Goal: Task Accomplishment & Management: Complete application form

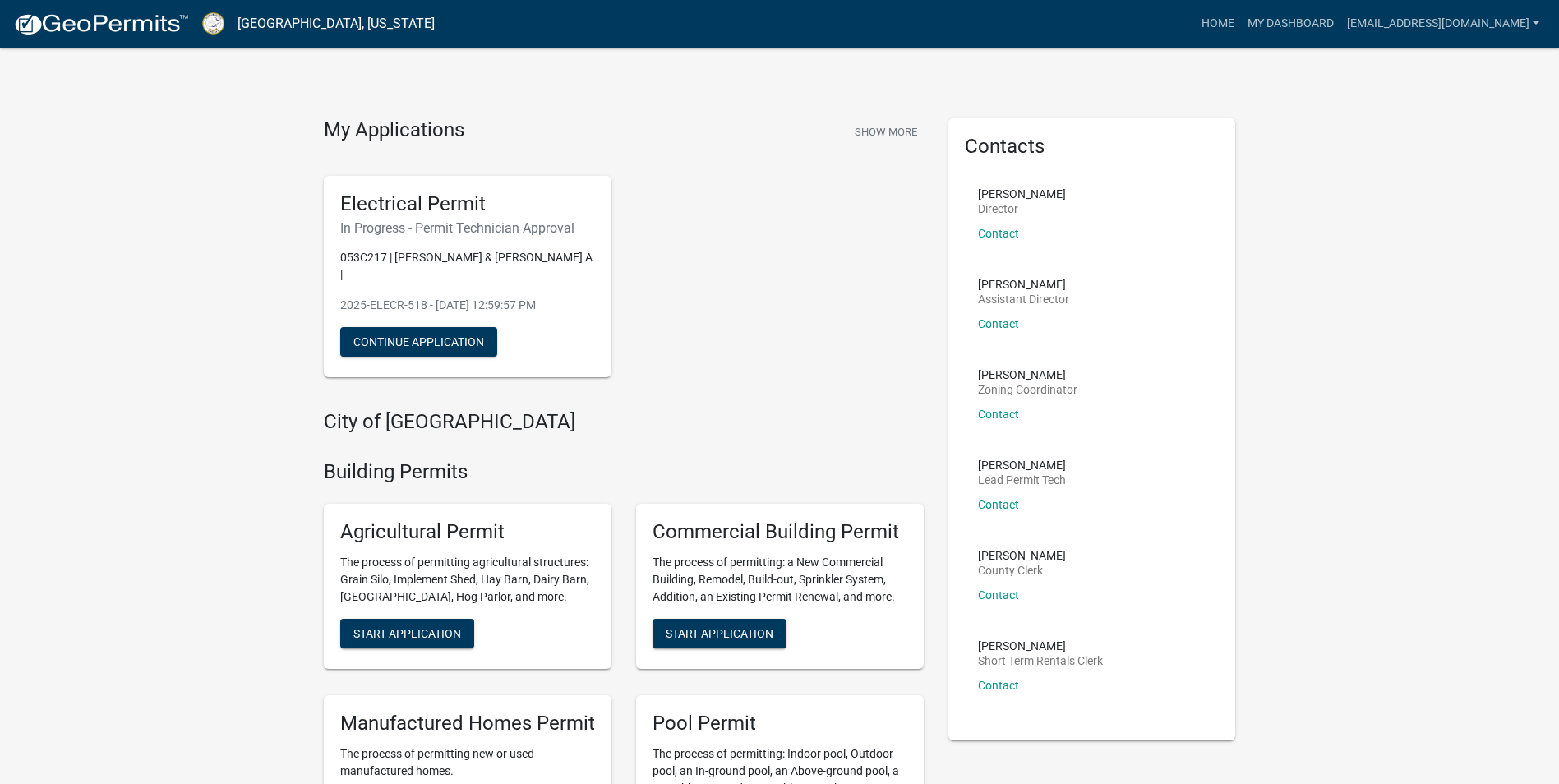
click at [467, 225] on h6 "In Progress - Permit Technician Approval" at bounding box center [468, 228] width 255 height 16
click at [463, 327] on button "Continue Application" at bounding box center [418, 342] width 157 height 29
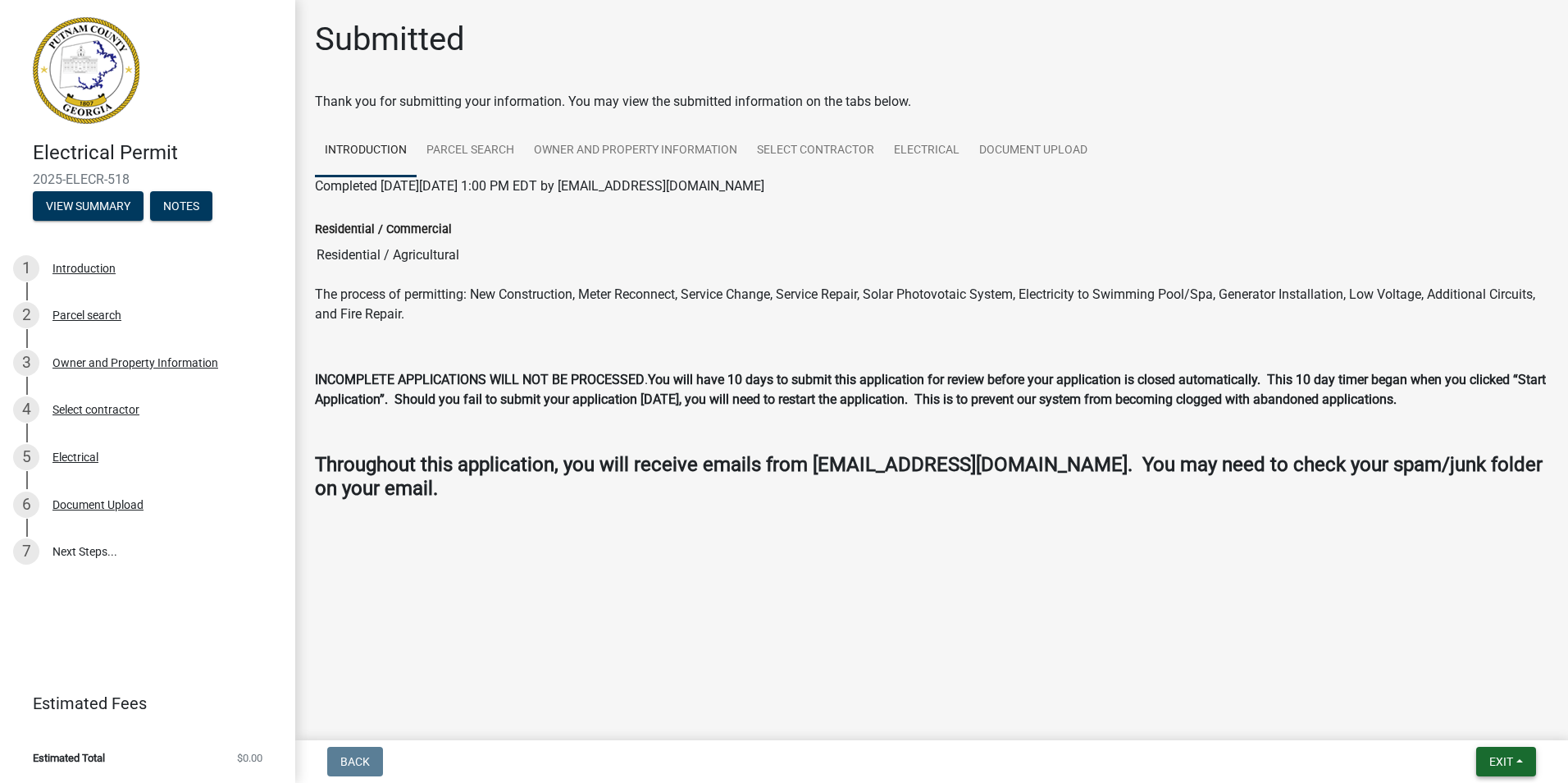
click at [1511, 748] on button "Exit" at bounding box center [1506, 761] width 60 height 29
click at [1467, 716] on button "Save & Exit" at bounding box center [1471, 718] width 132 height 39
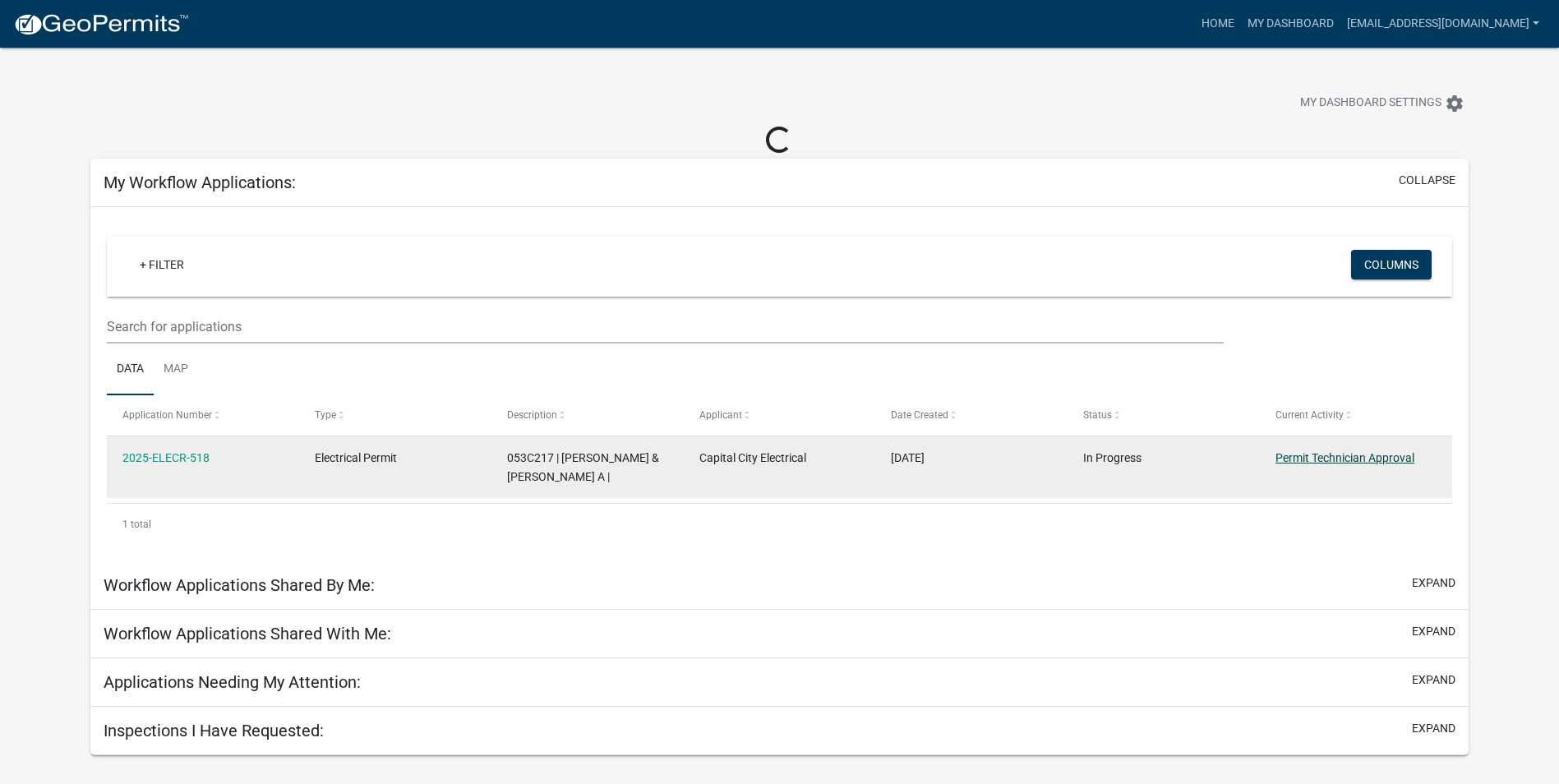
click at [1332, 456] on datatable-body-cell "Permit Technician Approval" at bounding box center [1356, 467] width 193 height 61
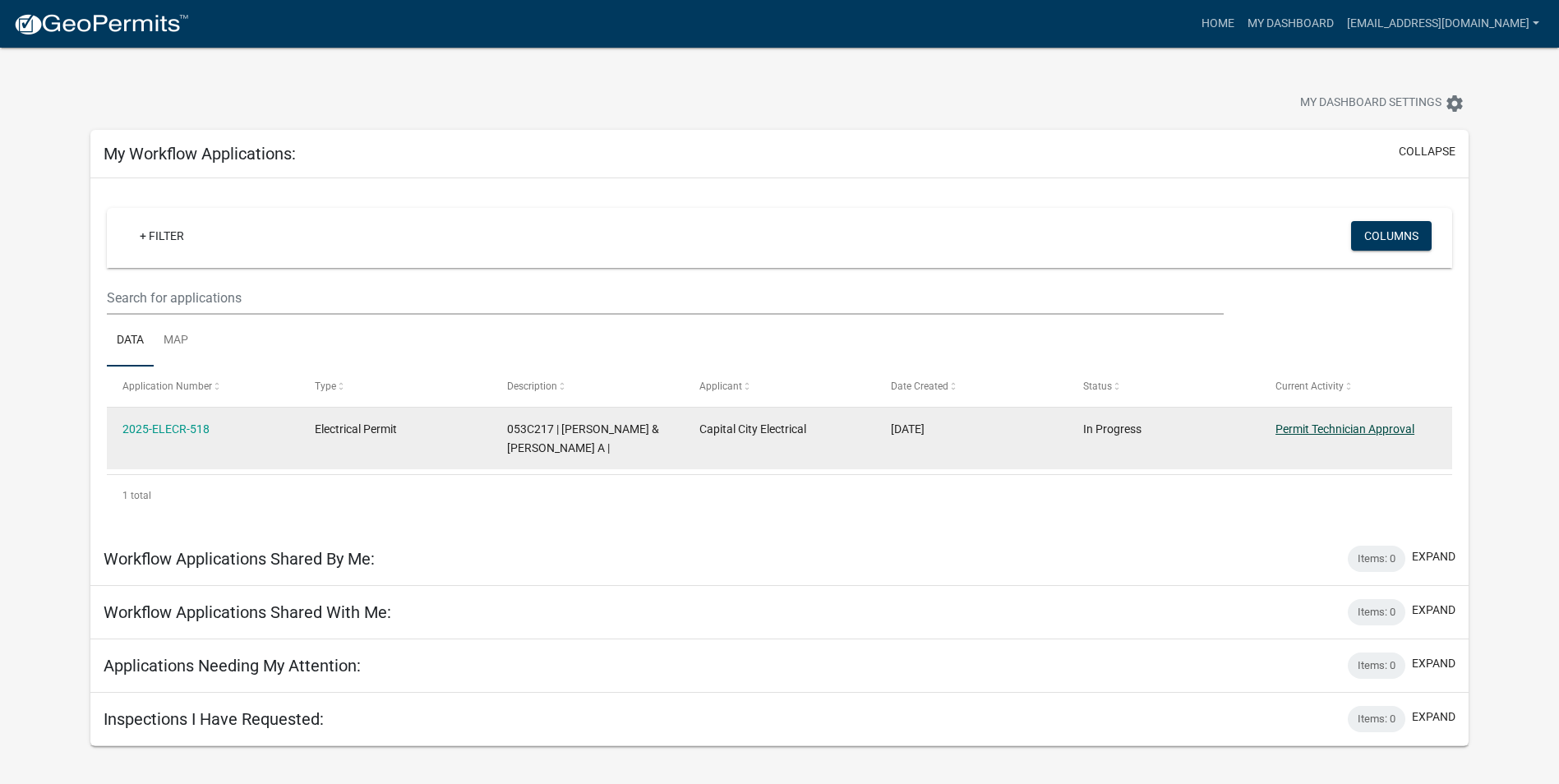
click at [1327, 424] on link "Permit Technician Approval" at bounding box center [1345, 428] width 139 height 13
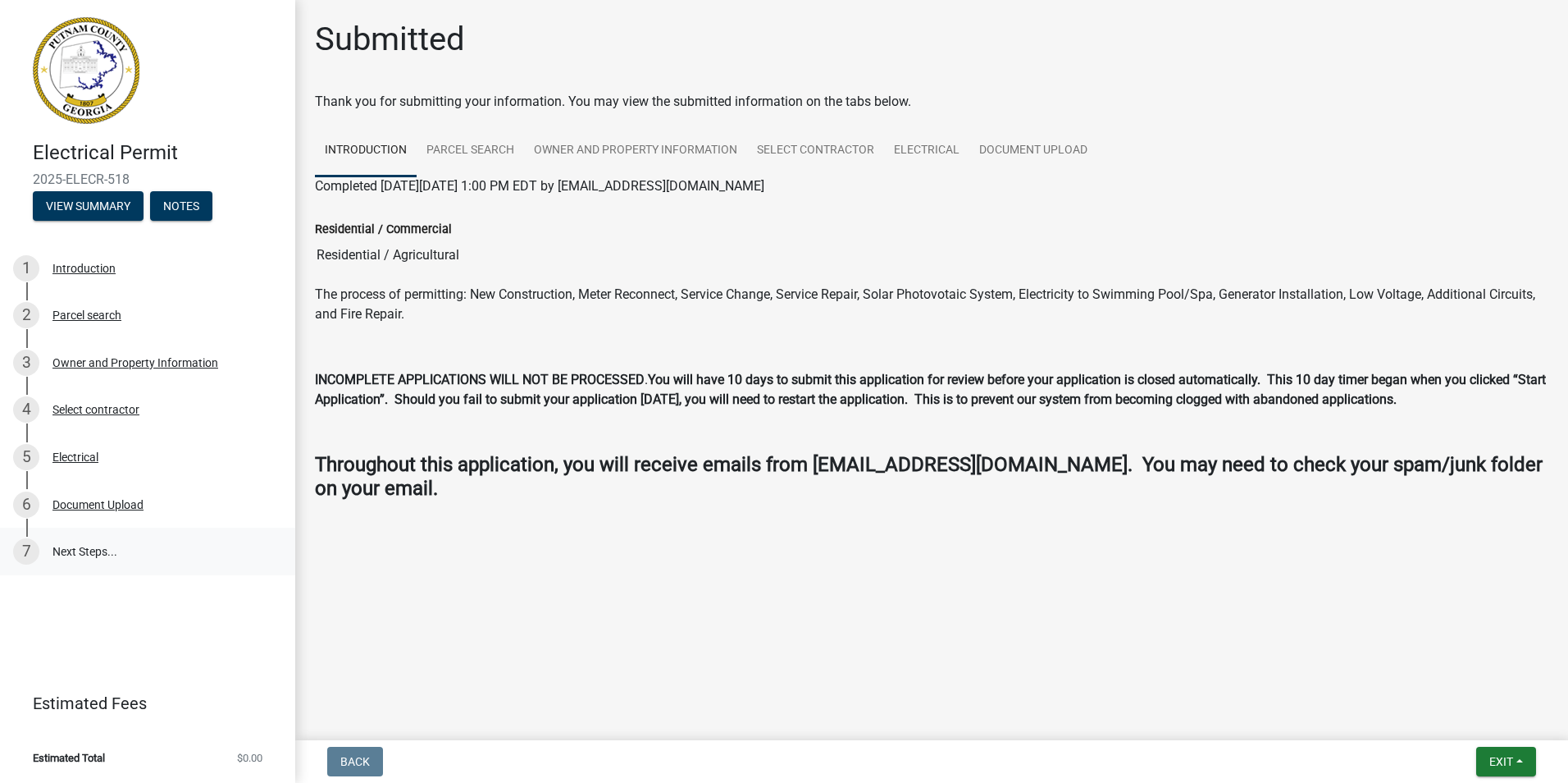
click at [66, 554] on link "7 Next Steps..." at bounding box center [147, 551] width 295 height 48
click at [89, 553] on link "7 Next Steps..." at bounding box center [147, 551] width 295 height 48
click at [1010, 150] on link "Document Upload" at bounding box center [1034, 151] width 128 height 53
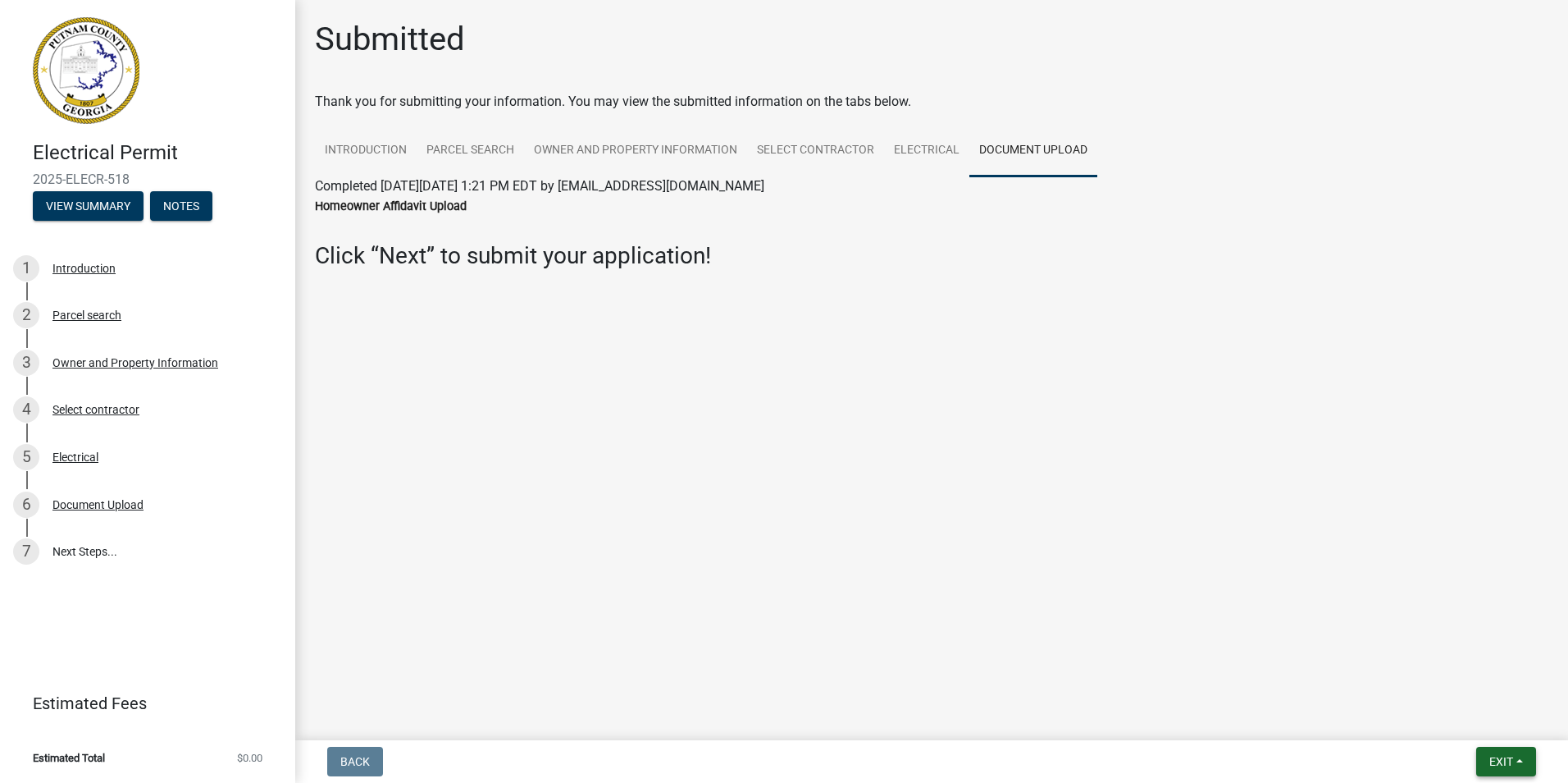
click at [1505, 763] on span "Exit" at bounding box center [1501, 761] width 23 height 13
click at [1453, 719] on button "Save & Exit" at bounding box center [1471, 718] width 132 height 39
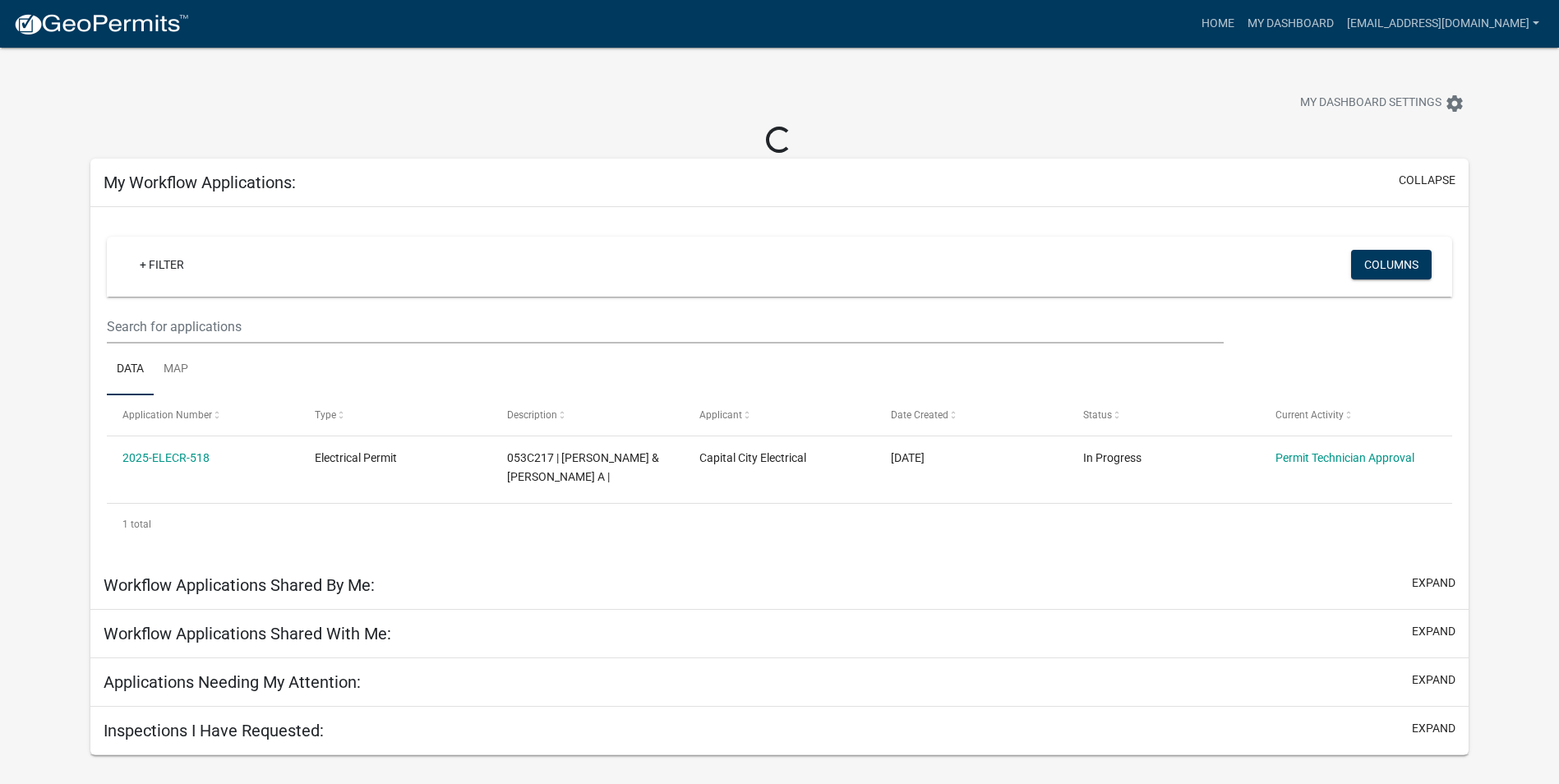
scroll to position [48, 0]
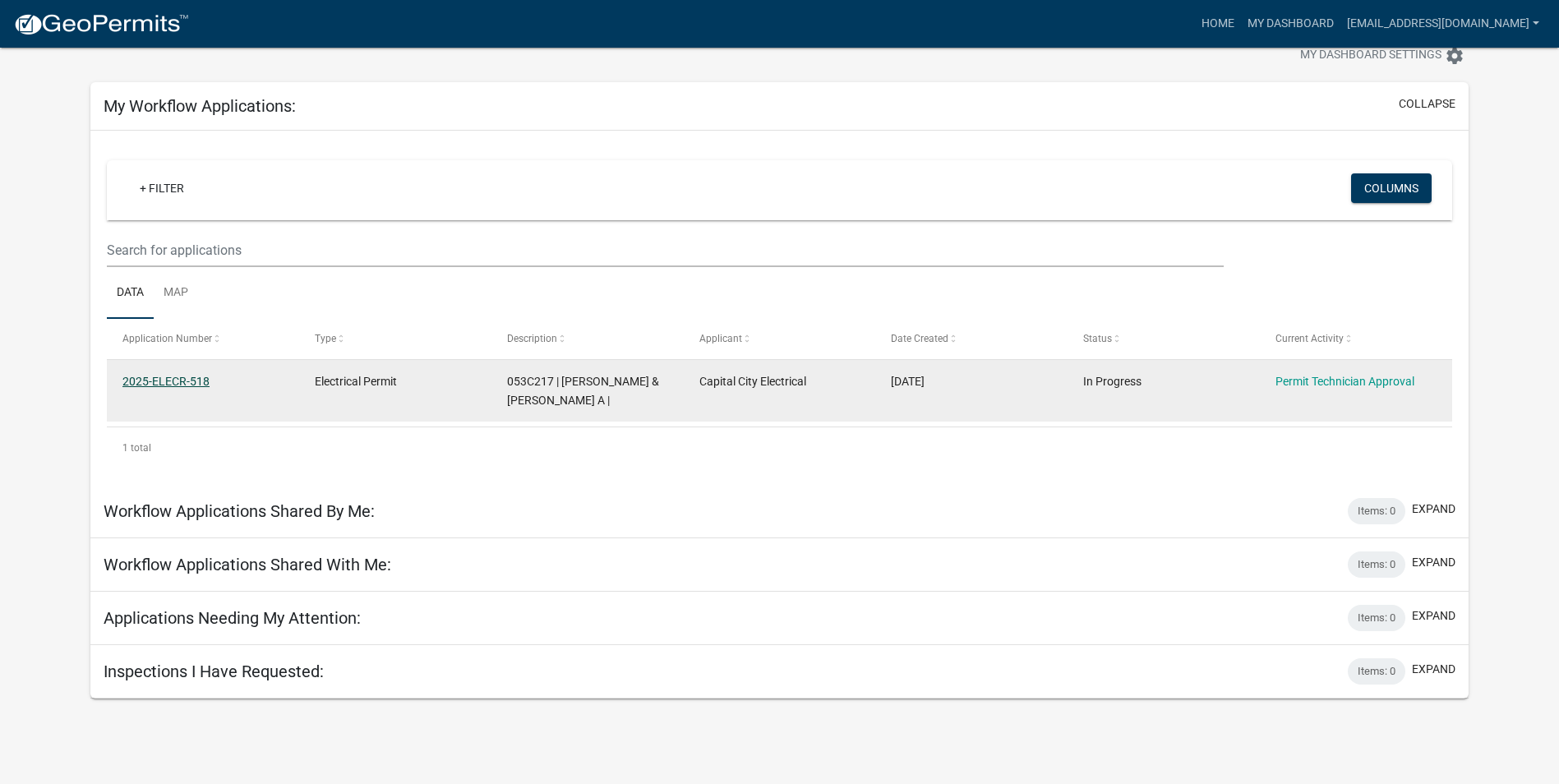
click at [147, 385] on link "2025-ELECR-518" at bounding box center [166, 381] width 87 height 13
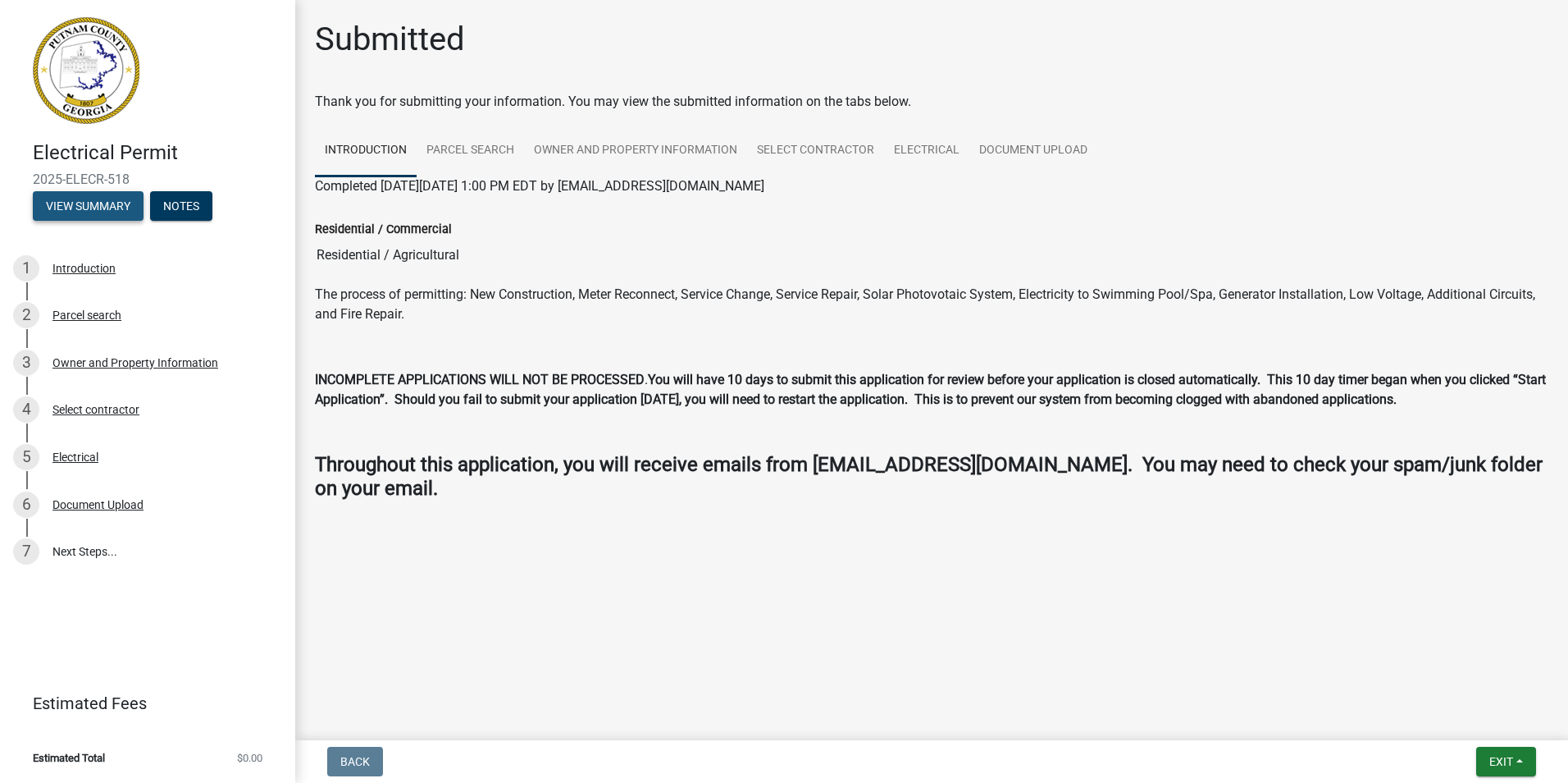
click at [99, 209] on button "View Summary" at bounding box center [88, 206] width 111 height 29
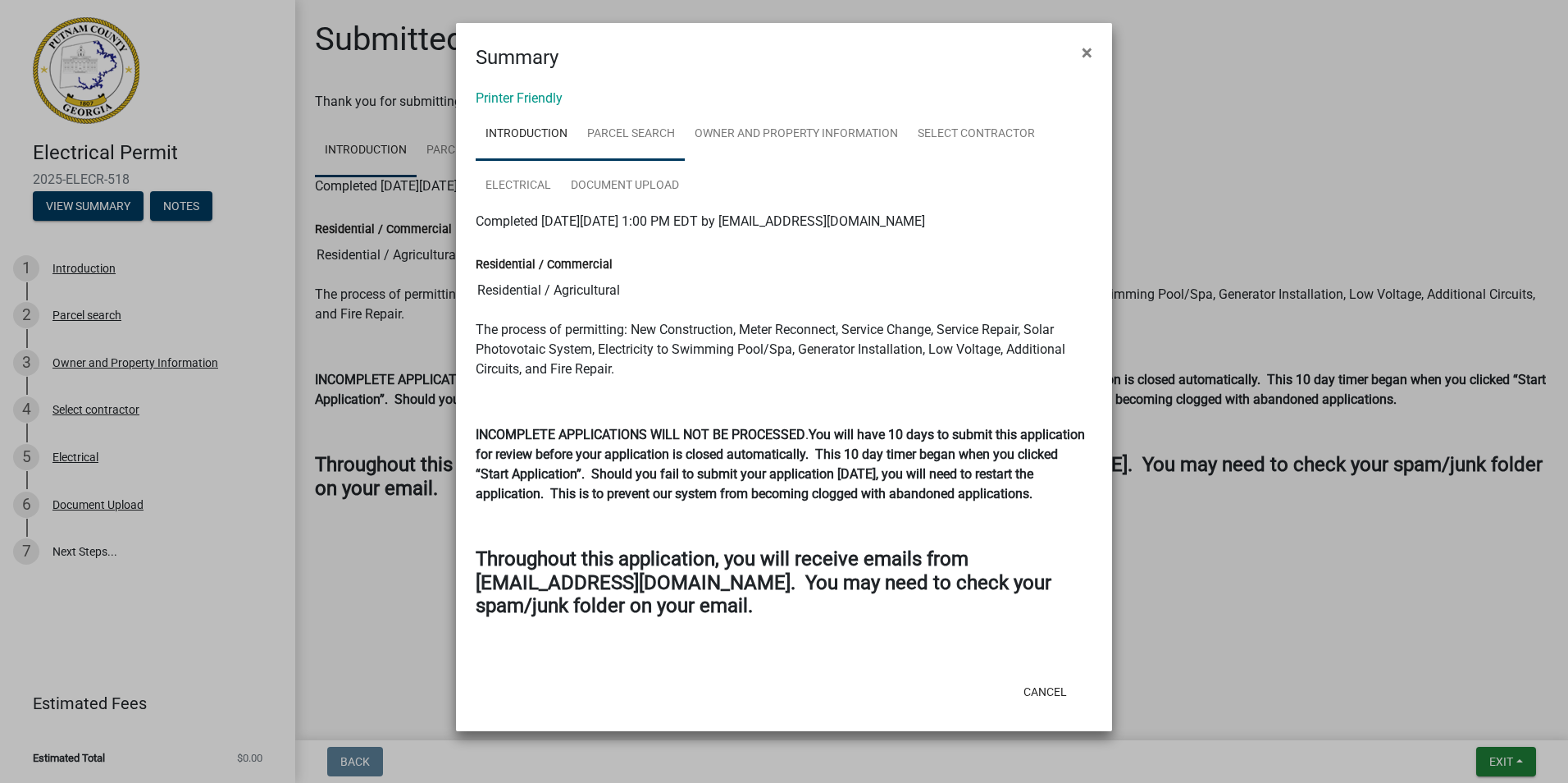
click at [645, 111] on link "Parcel search" at bounding box center [631, 134] width 107 height 53
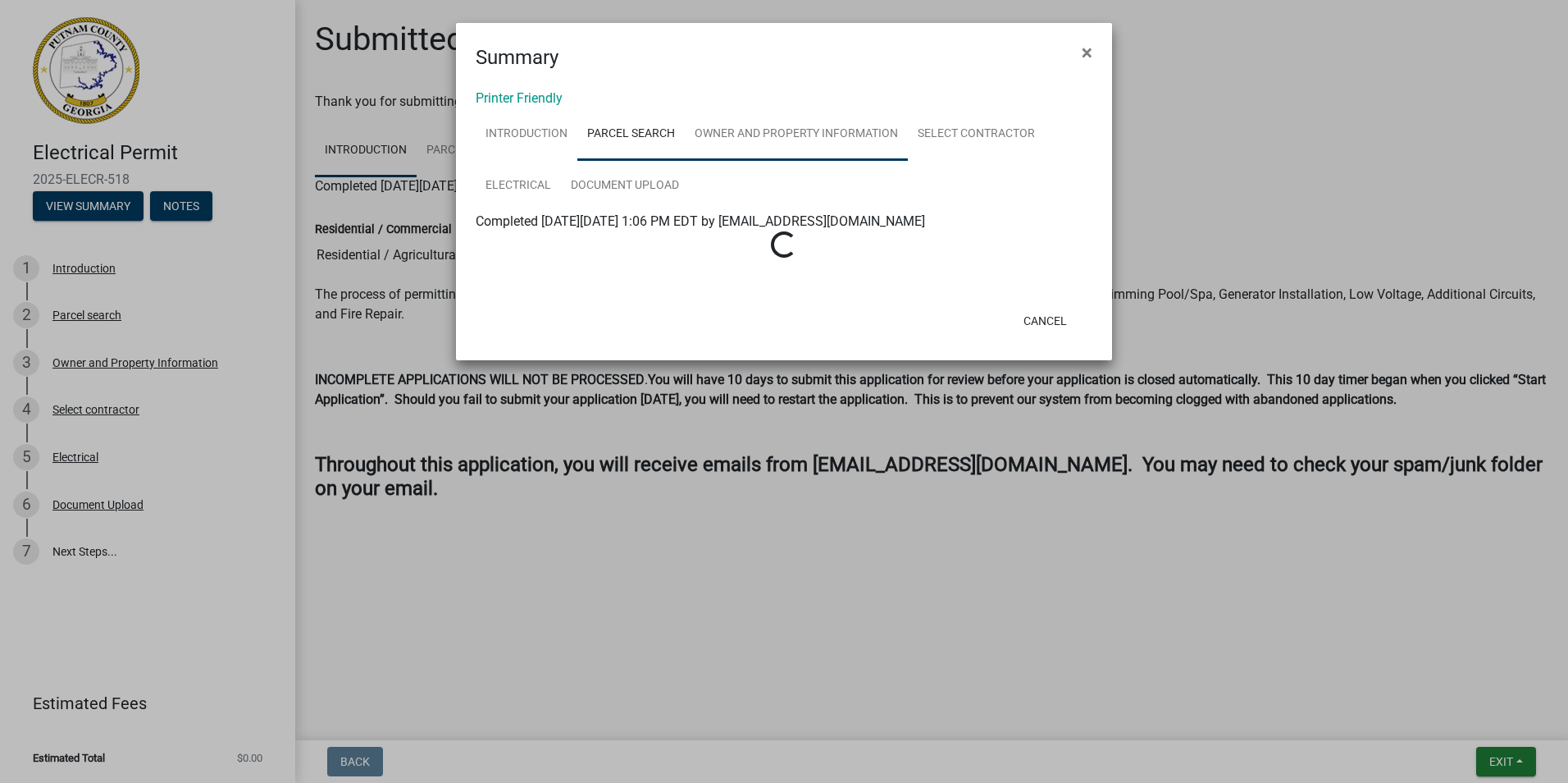
click at [792, 129] on link "Owner and Property Information" at bounding box center [797, 134] width 223 height 53
click at [972, 129] on link "Select contractor" at bounding box center [977, 134] width 137 height 53
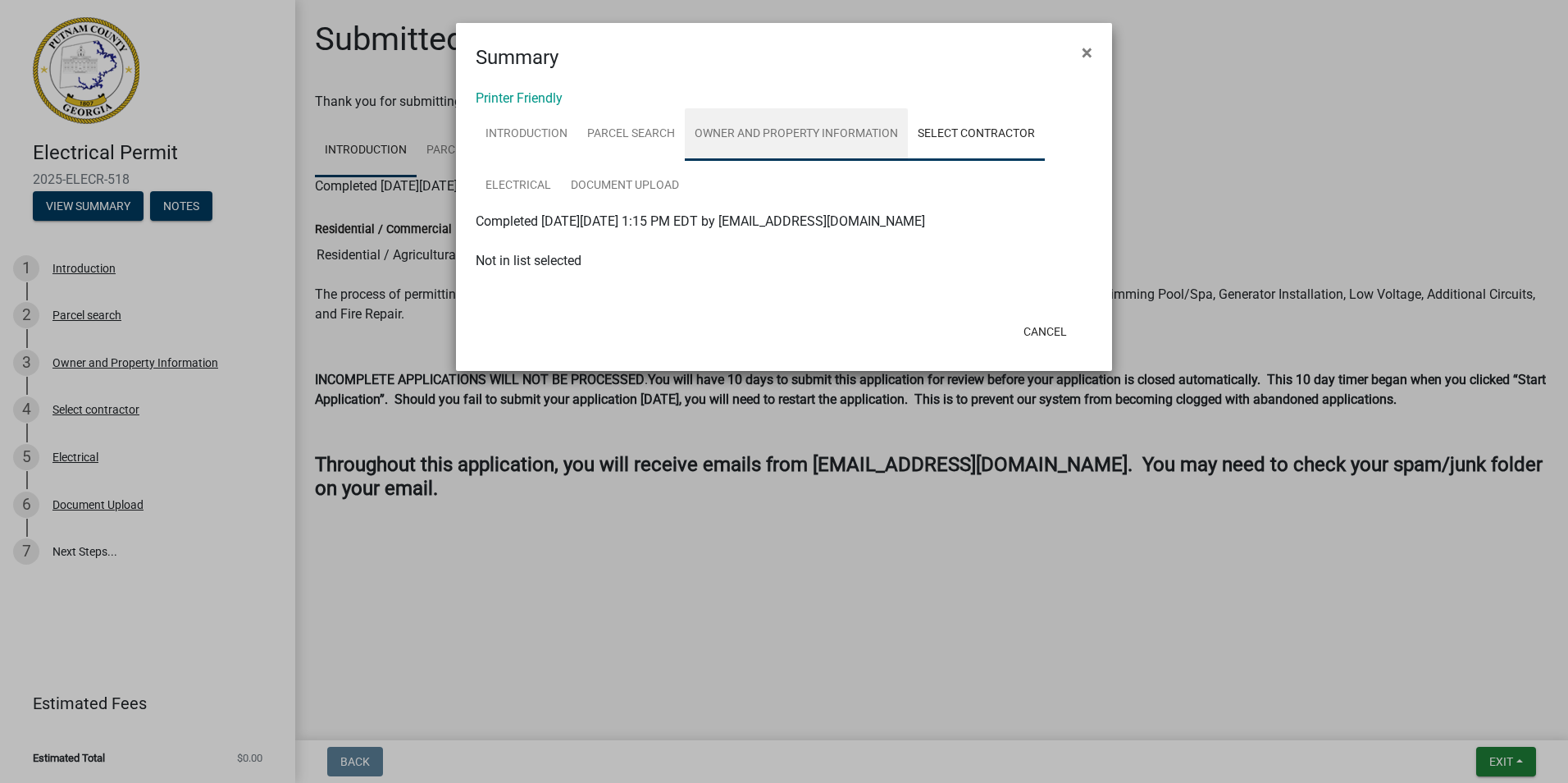
drag, startPoint x: 752, startPoint y: 148, endPoint x: 737, endPoint y: 150, distance: 15.1
click at [752, 149] on link "Owner and Property Information" at bounding box center [797, 134] width 223 height 53
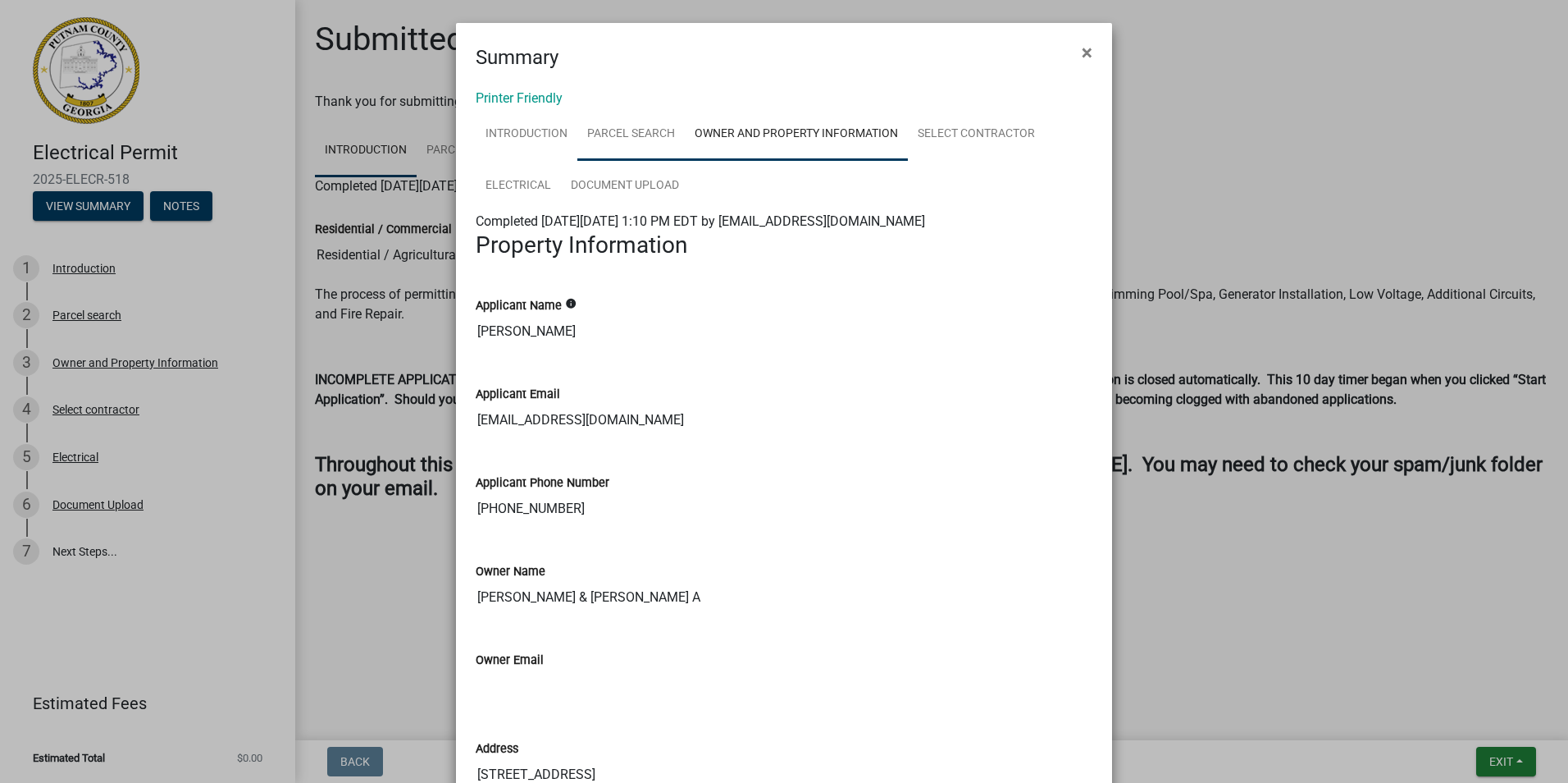
click at [615, 130] on link "Parcel search" at bounding box center [631, 134] width 107 height 53
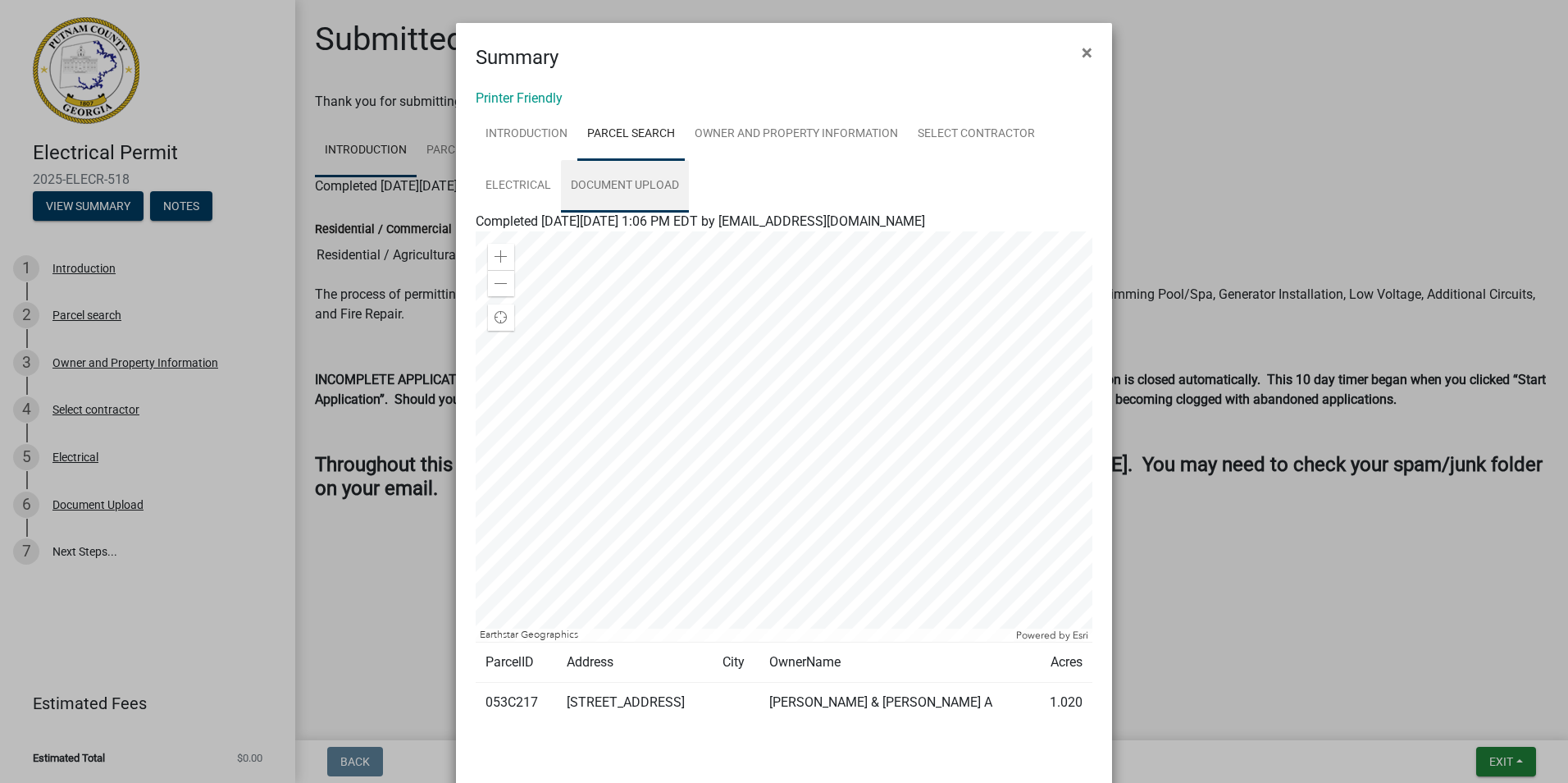
click at [619, 197] on link "Document Upload" at bounding box center [625, 186] width 128 height 53
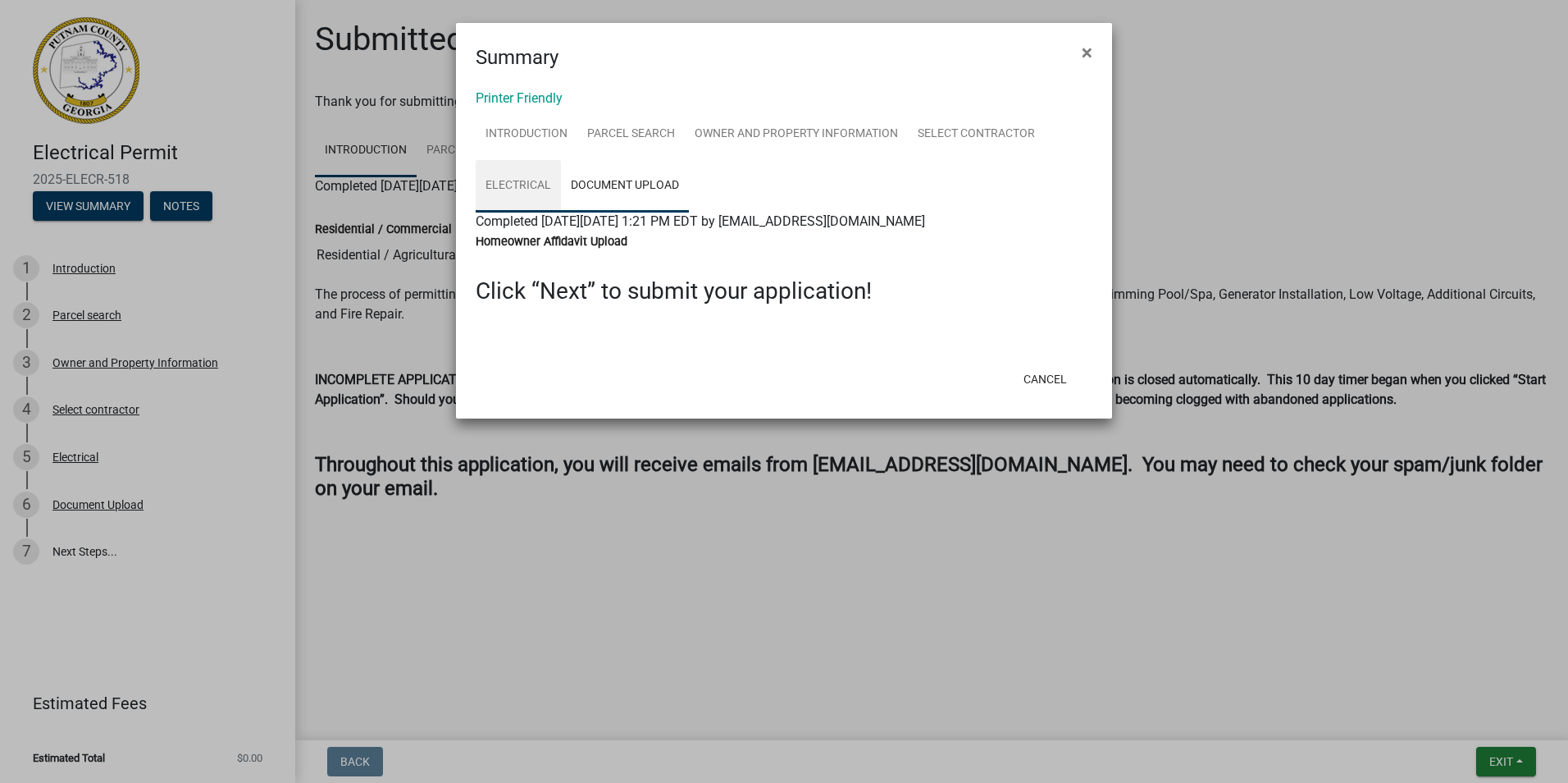
click at [515, 184] on link "Electrical" at bounding box center [519, 186] width 86 height 53
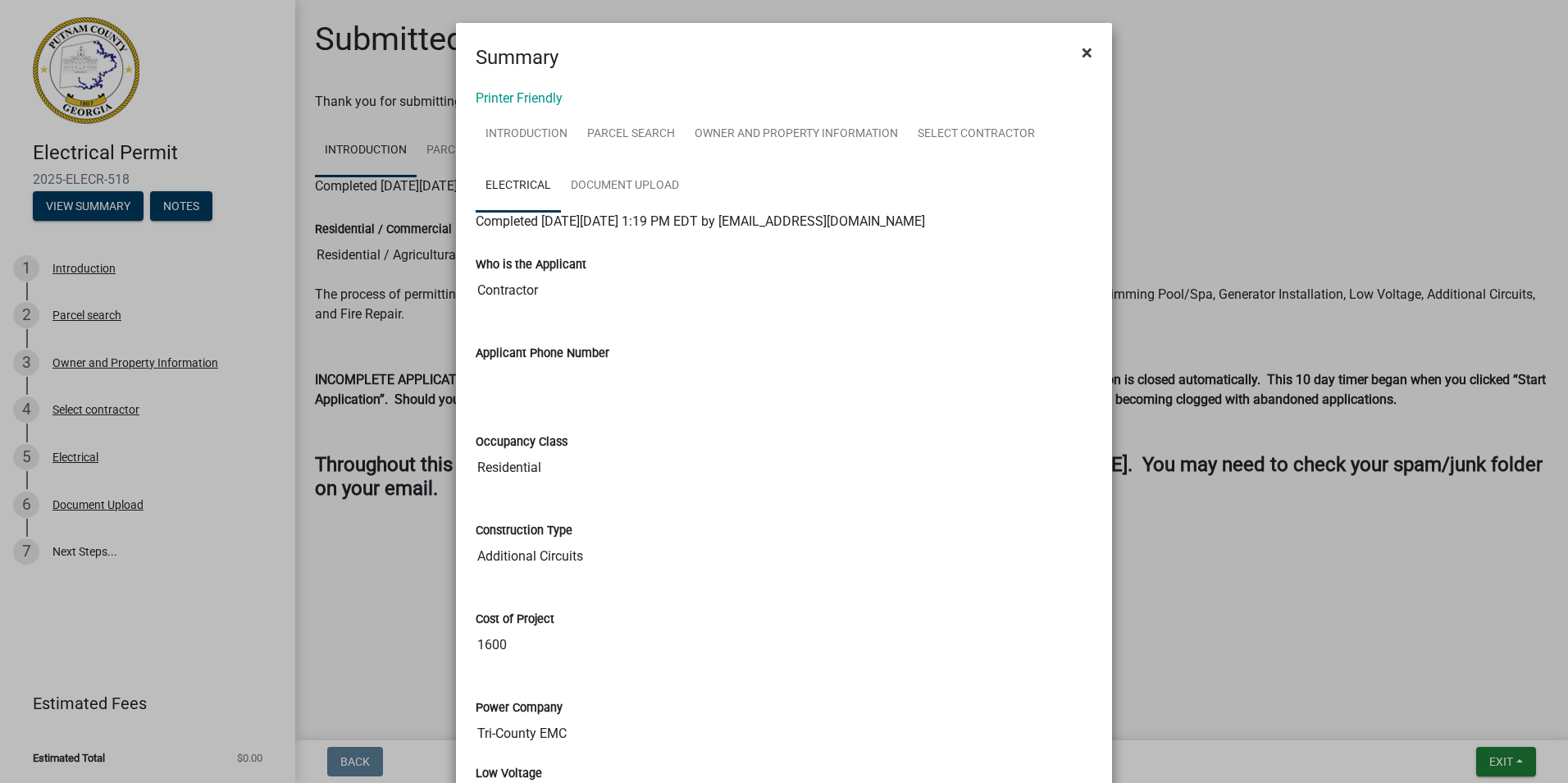
click at [1082, 55] on span "×" at bounding box center [1087, 52] width 10 height 23
